Goal: Transaction & Acquisition: Purchase product/service

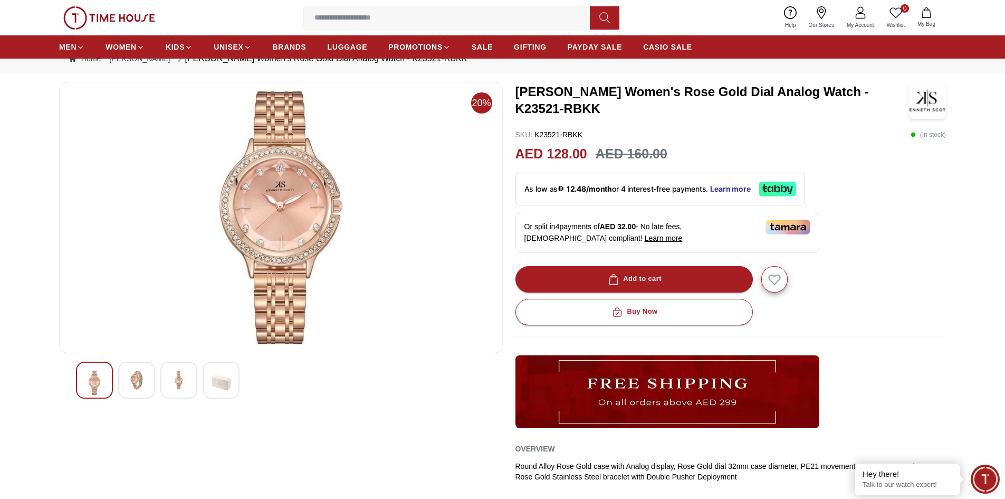
scroll to position [53, 0]
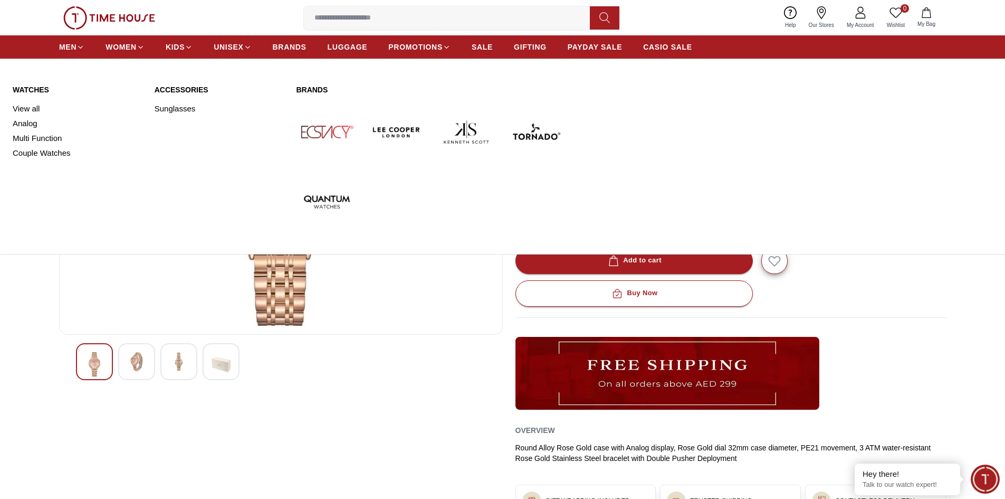
click at [307, 87] on link "Brands" at bounding box center [431, 89] width 271 height 11
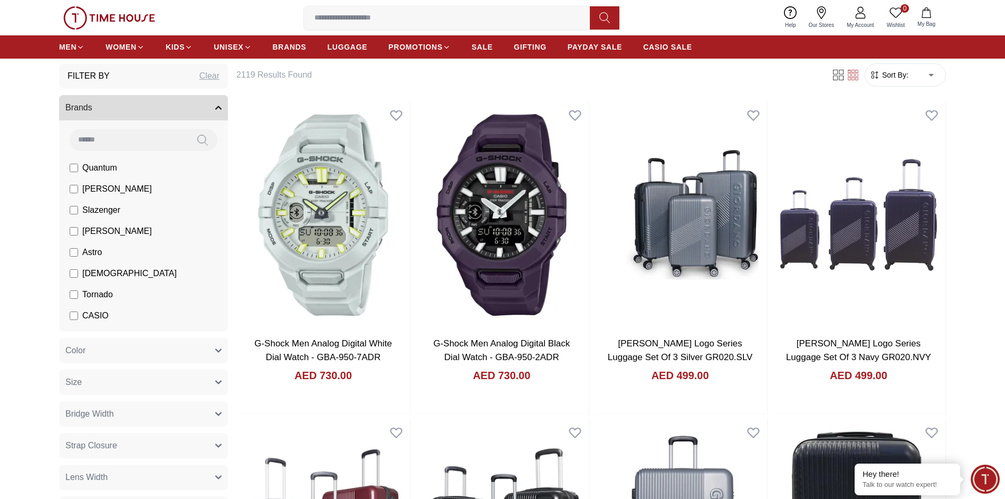
click at [374, 23] on input at bounding box center [451, 17] width 294 height 21
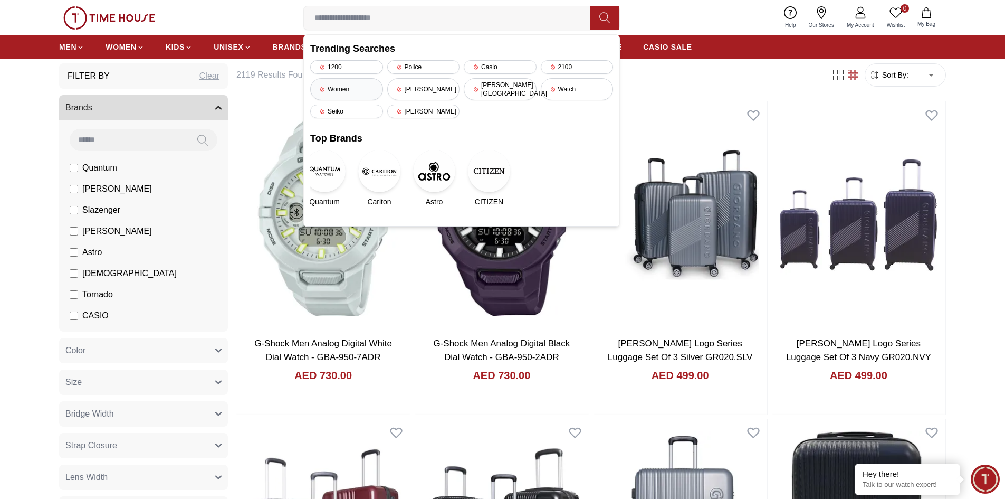
click at [359, 84] on div "Women" at bounding box center [346, 89] width 73 height 22
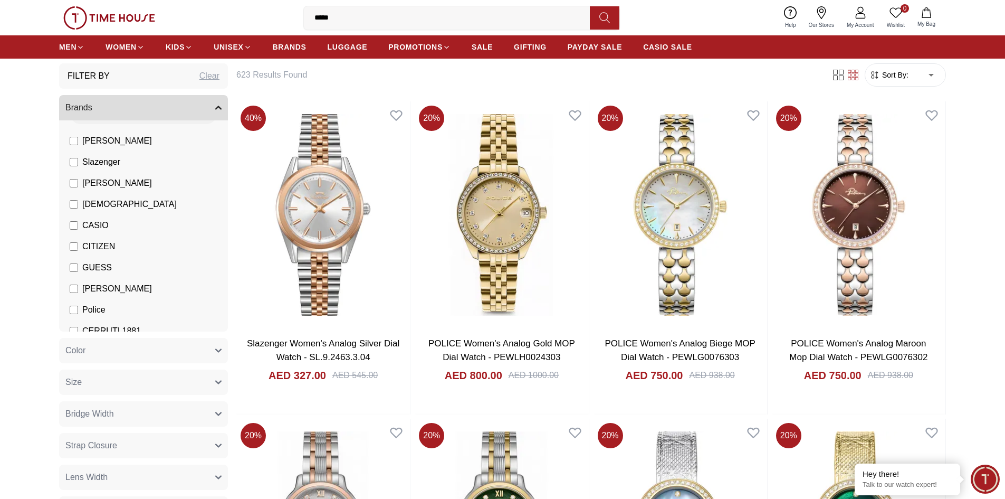
scroll to position [53, 0]
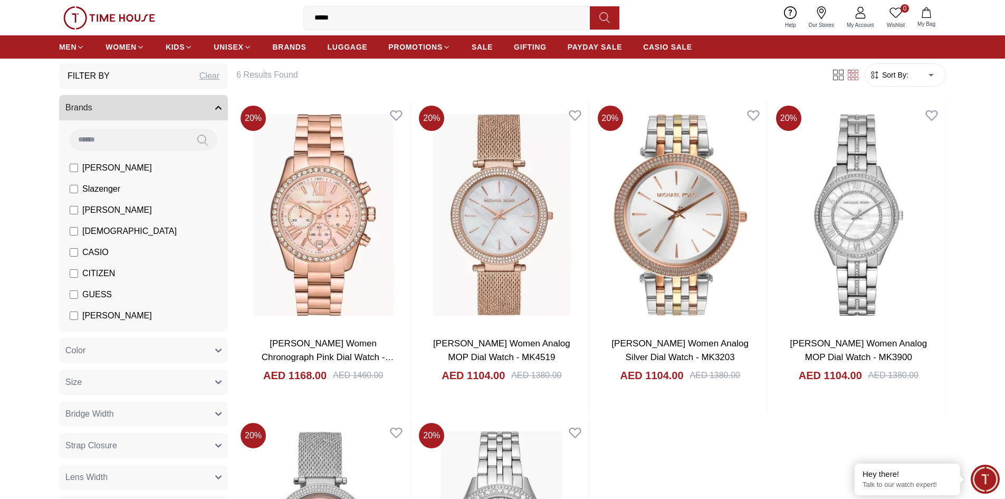
click at [885, 73] on span "Sort By:" at bounding box center [894, 75] width 28 height 11
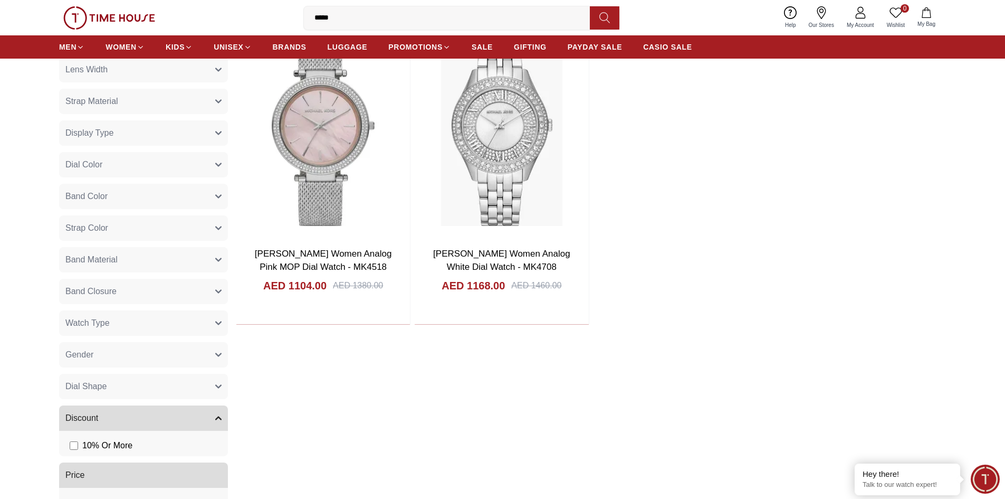
scroll to position [369, 0]
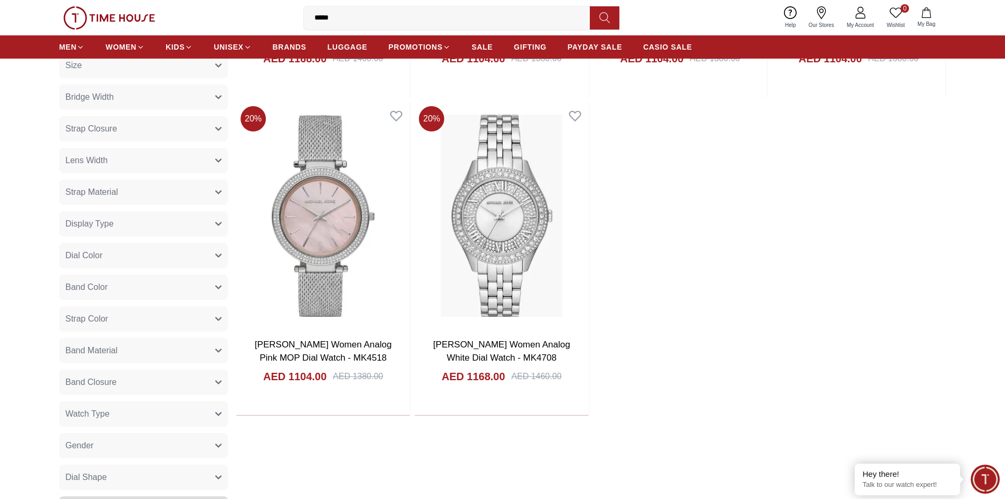
scroll to position [53, 0]
